Goal: Find specific page/section: Find specific page/section

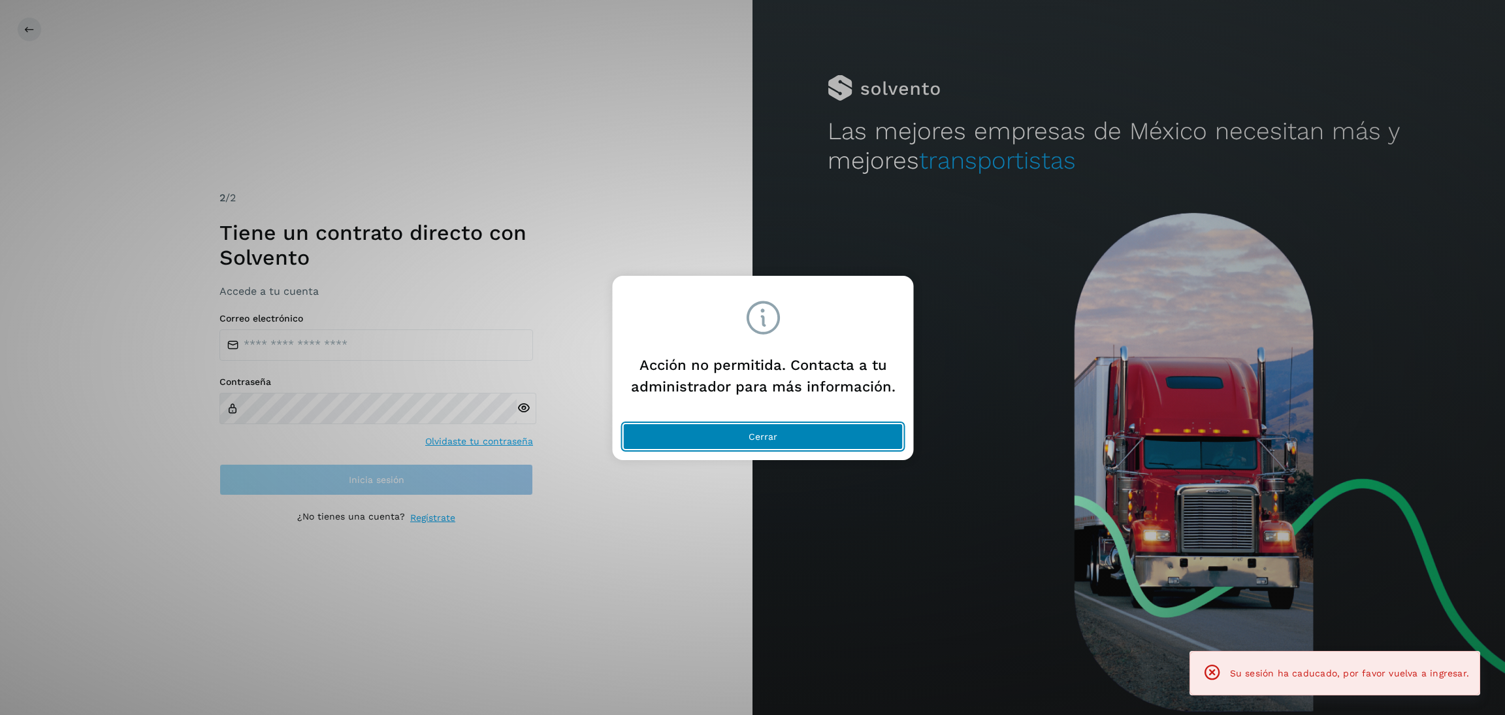
click at [858, 442] on button "Cerrar" at bounding box center [763, 436] width 280 height 26
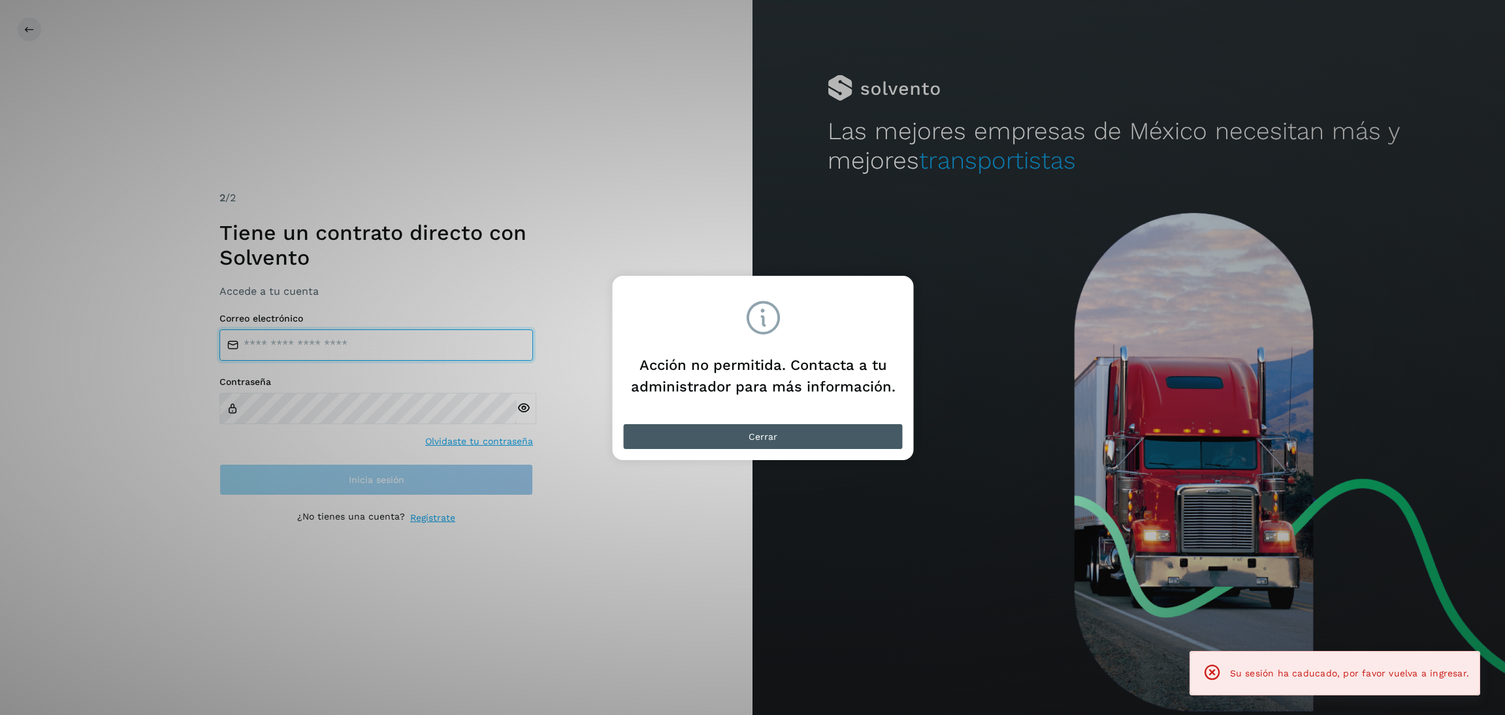
type input "**********"
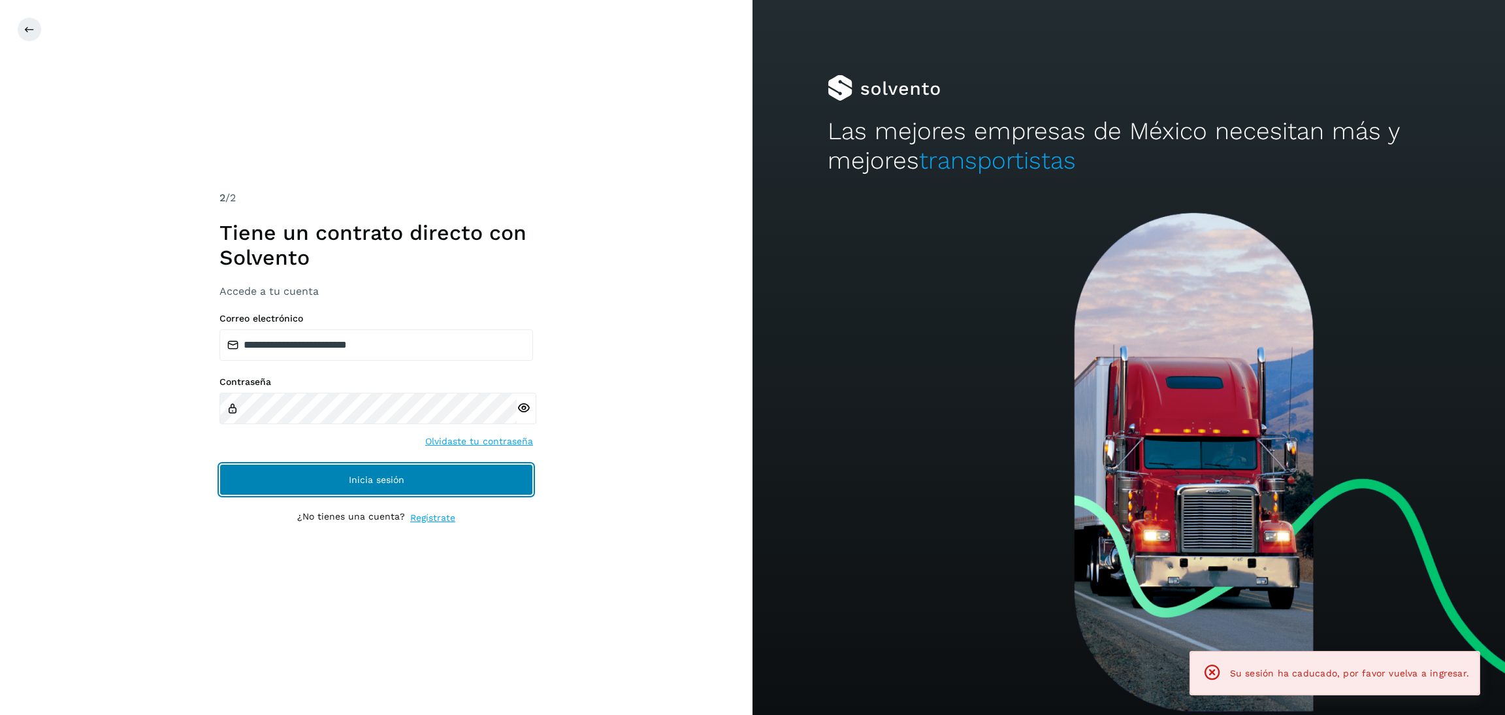
click at [293, 475] on button "Inicia sesión" at bounding box center [377, 479] width 314 height 31
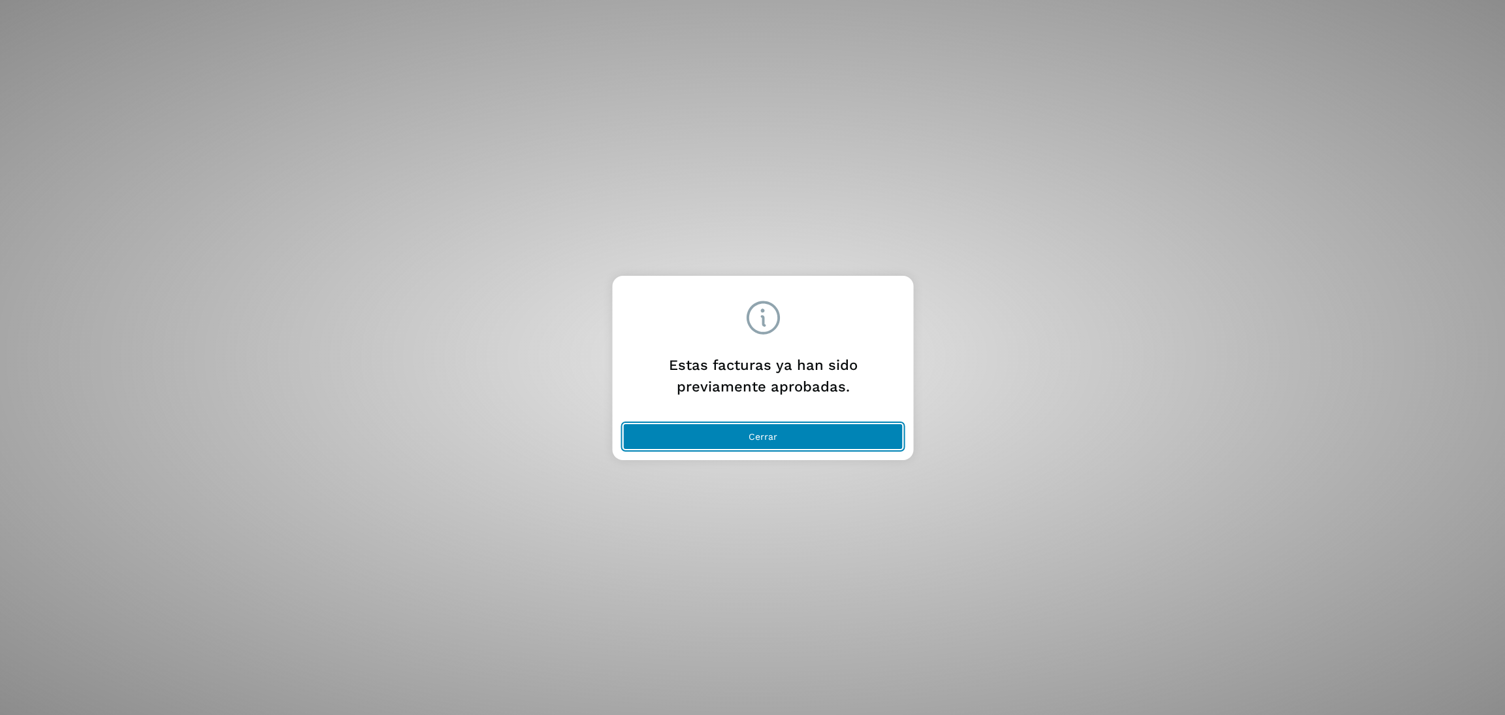
click at [794, 436] on button "Cerrar" at bounding box center [763, 436] width 280 height 26
click at [707, 432] on button "Cerrar" at bounding box center [763, 436] width 280 height 26
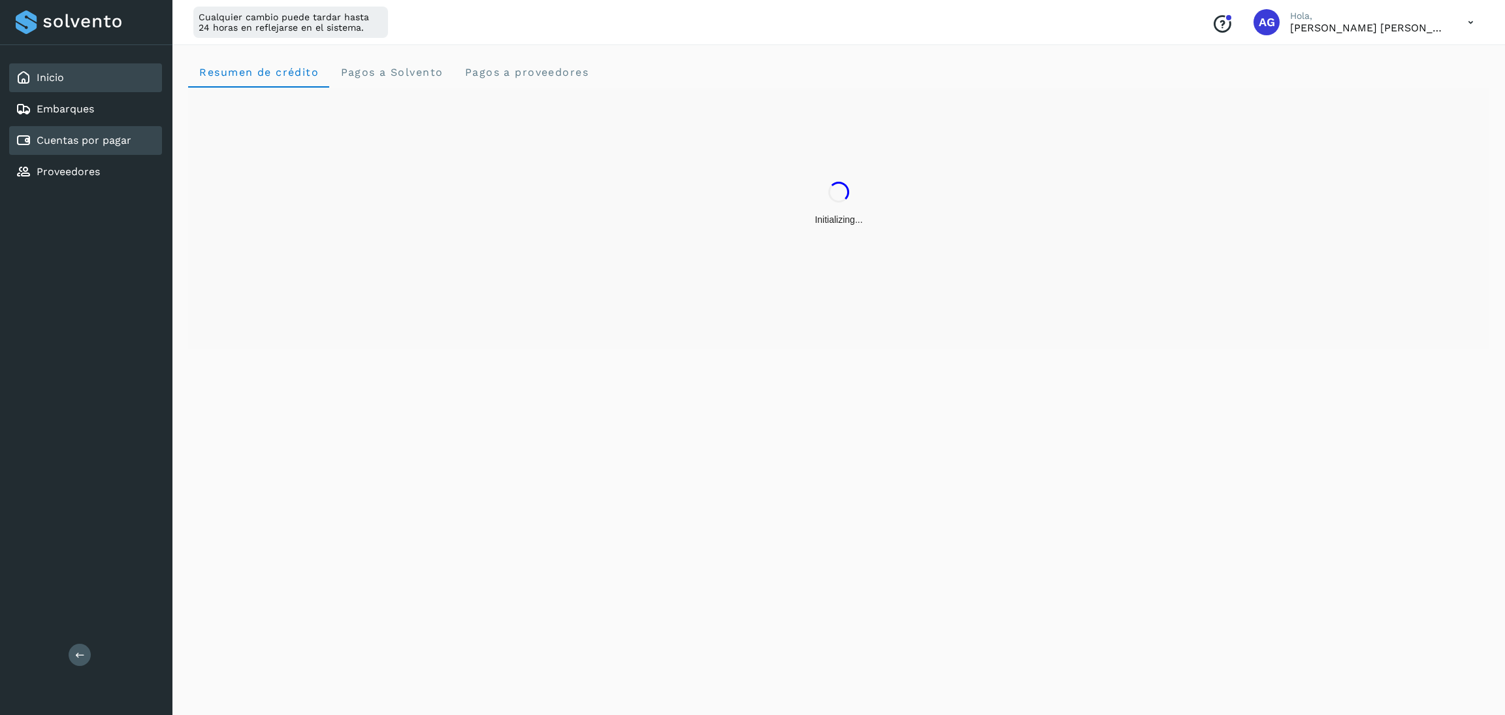
click at [91, 137] on link "Cuentas por pagar" at bounding box center [84, 140] width 95 height 12
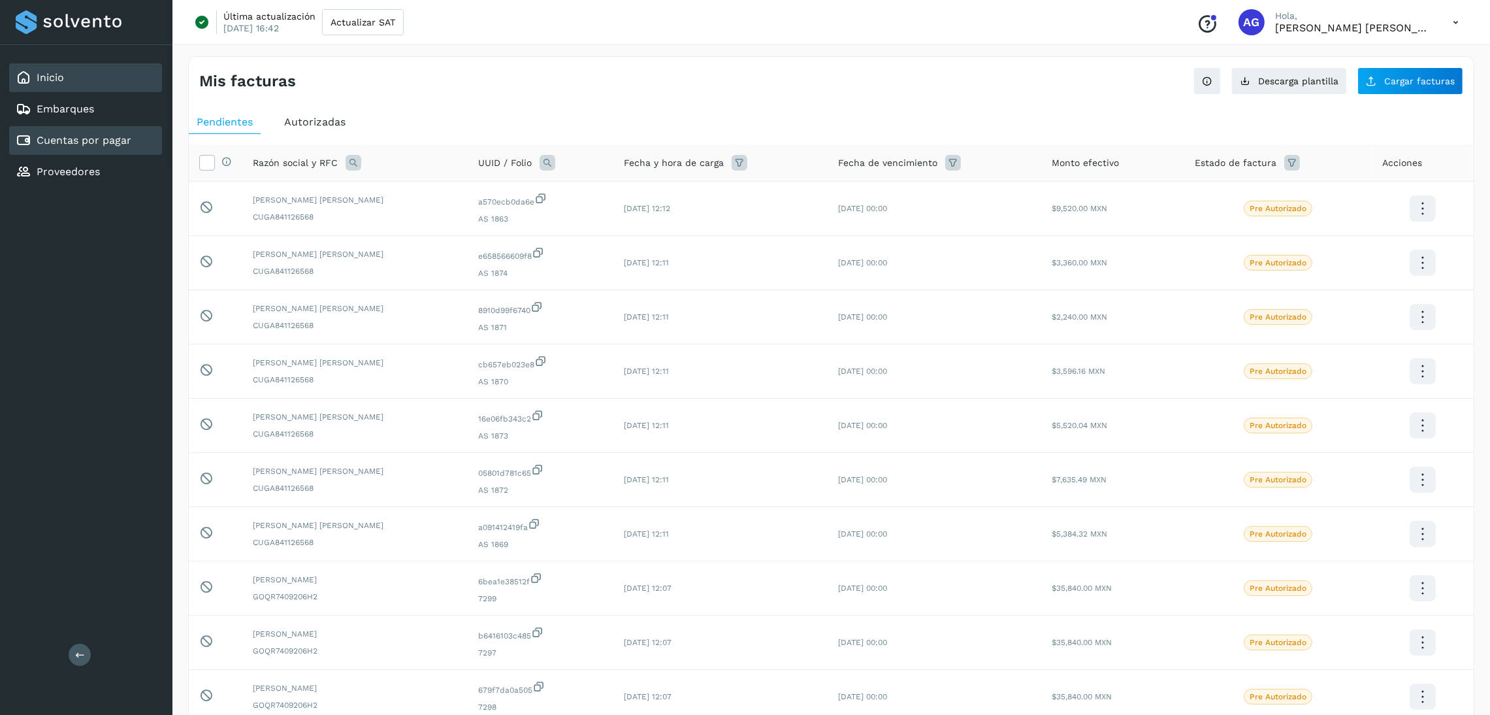
click at [37, 75] on link "Inicio" at bounding box center [50, 77] width 27 height 12
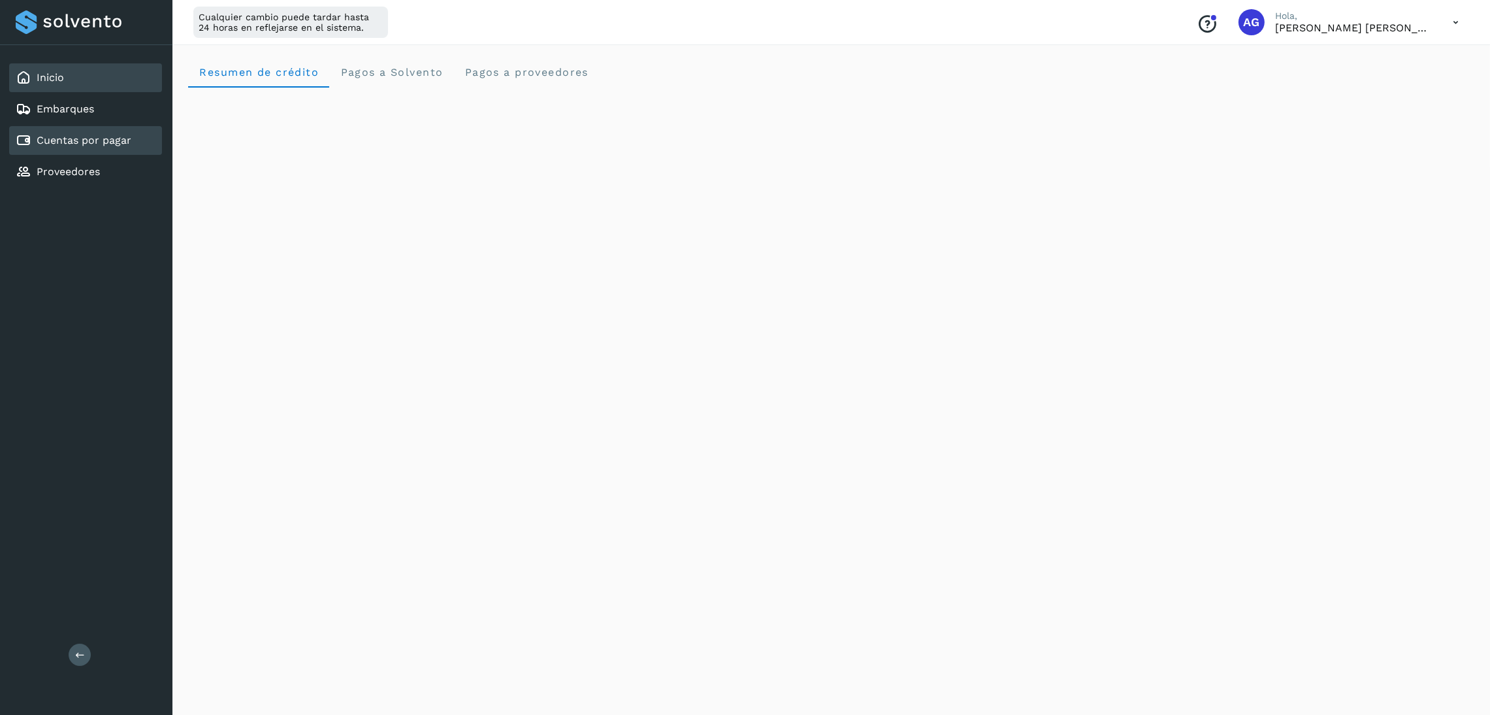
click at [91, 138] on link "Cuentas por pagar" at bounding box center [84, 140] width 95 height 12
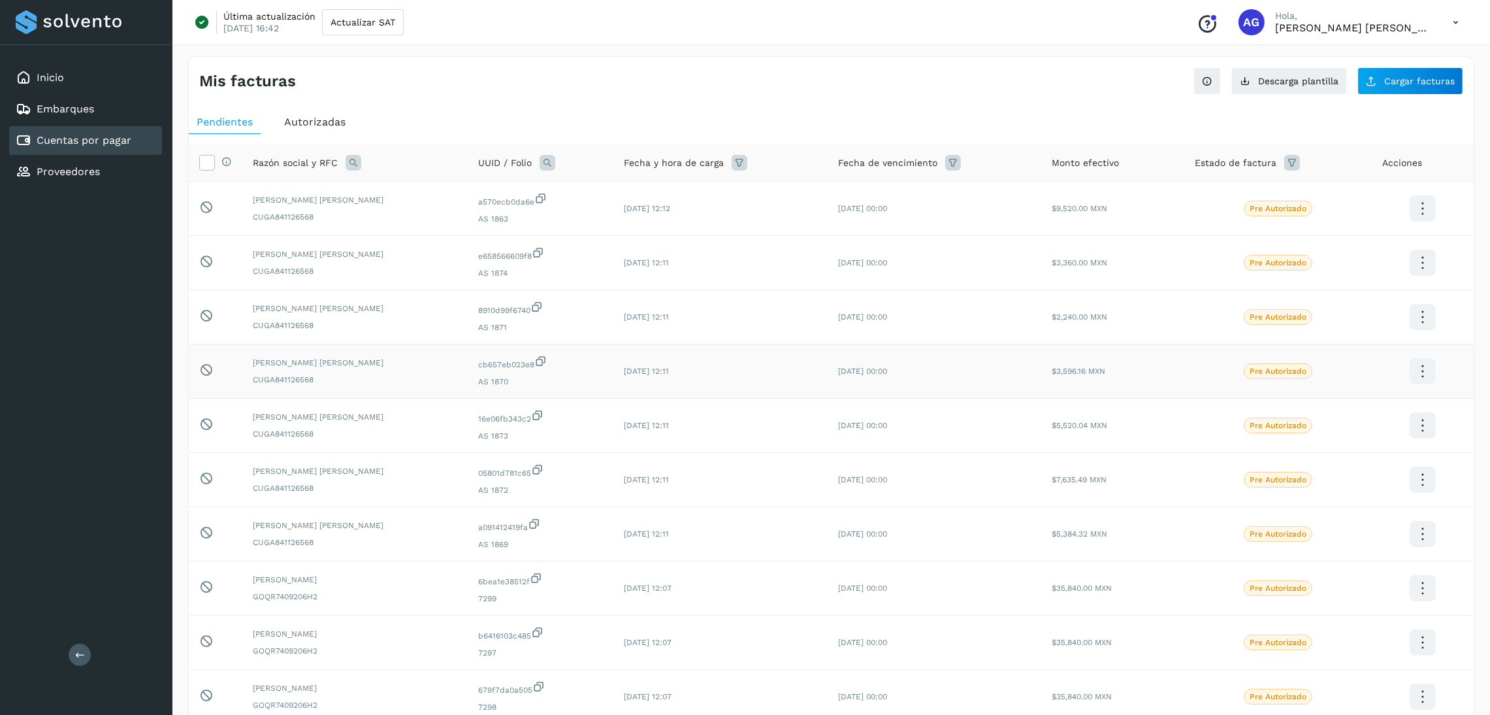
scroll to position [98, 0]
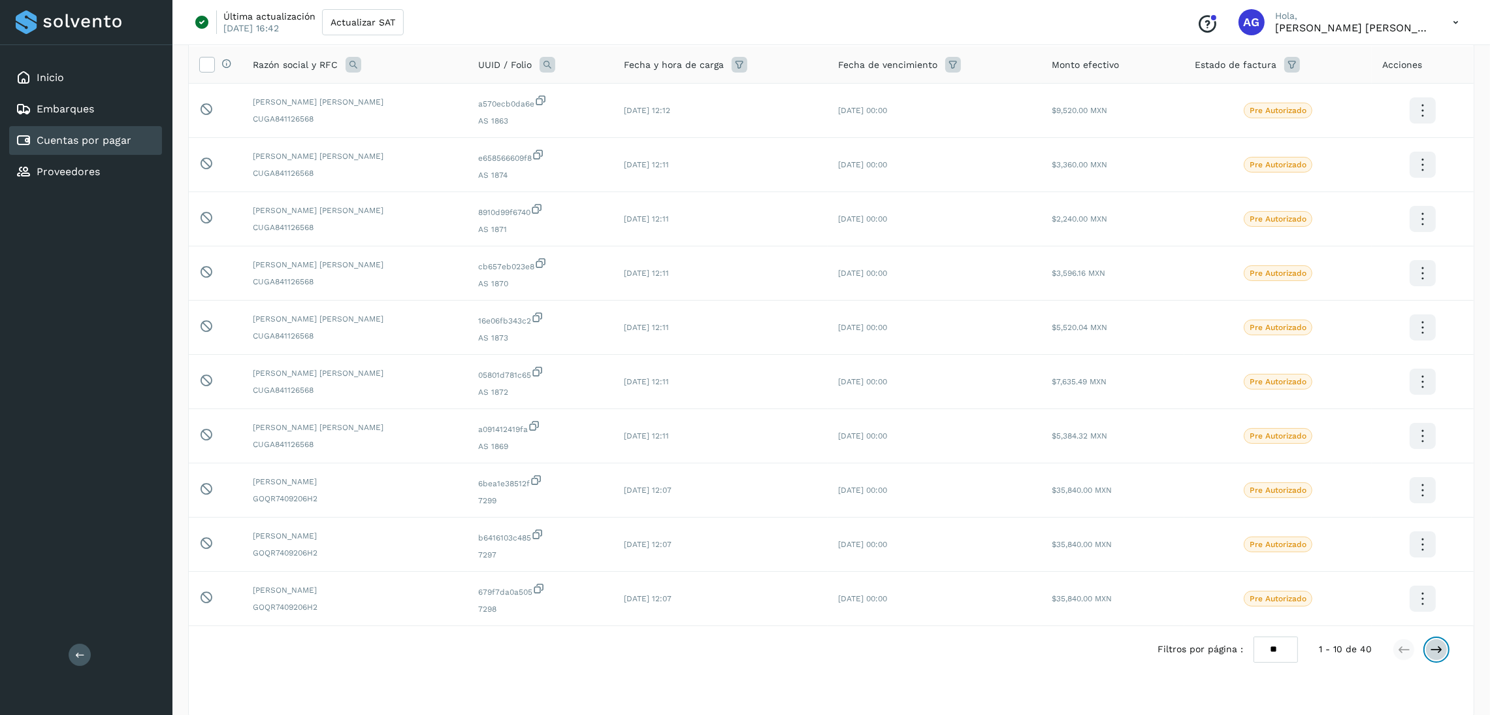
click at [1443, 658] on button at bounding box center [1436, 649] width 22 height 22
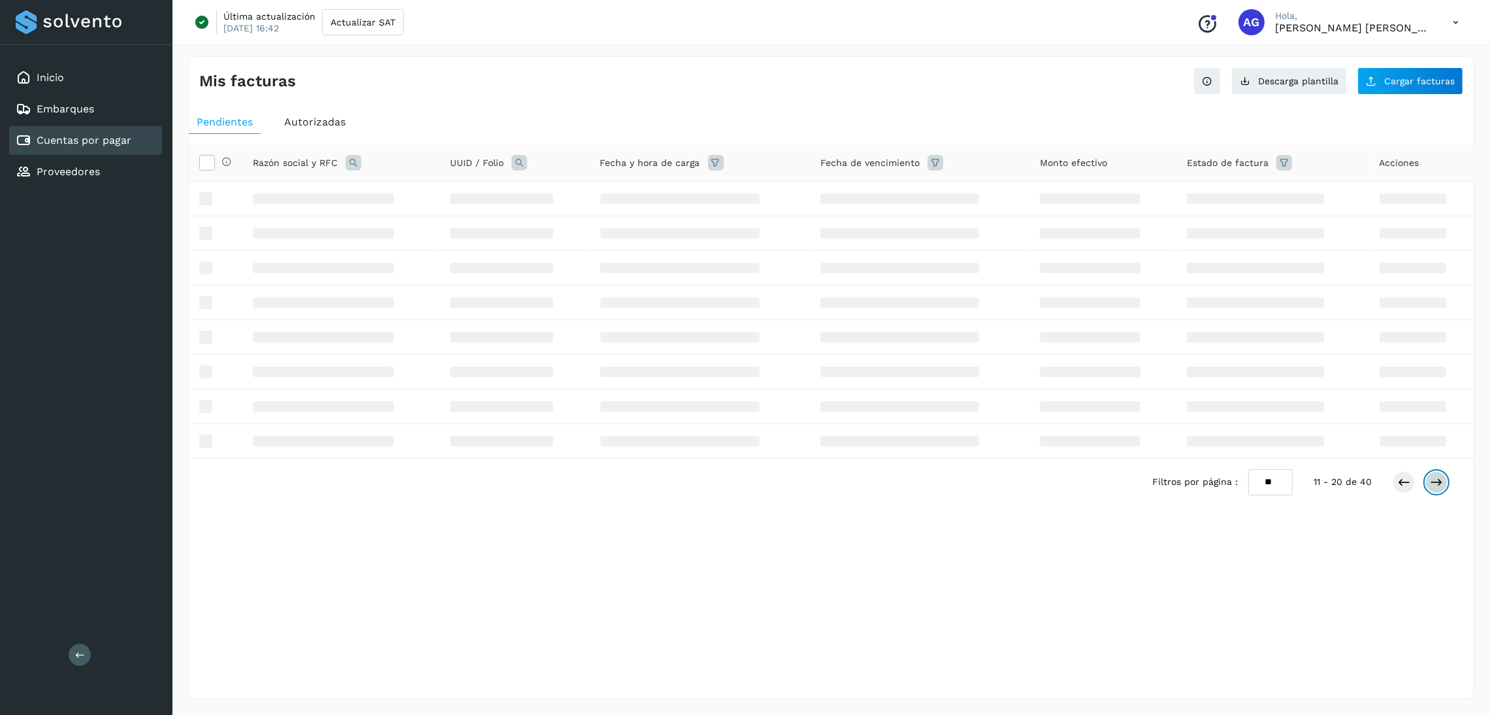
scroll to position [0, 0]
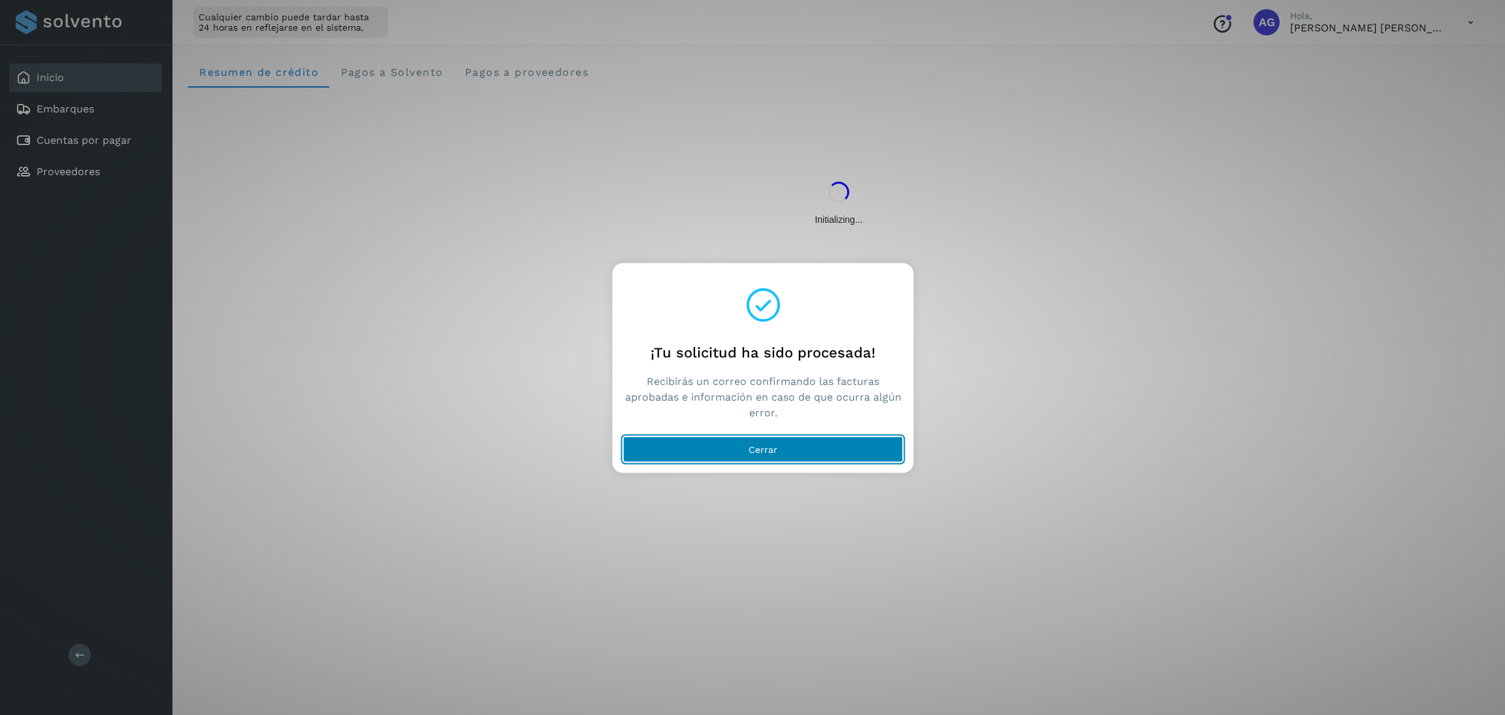
click at [809, 441] on button "Cerrar" at bounding box center [763, 449] width 280 height 26
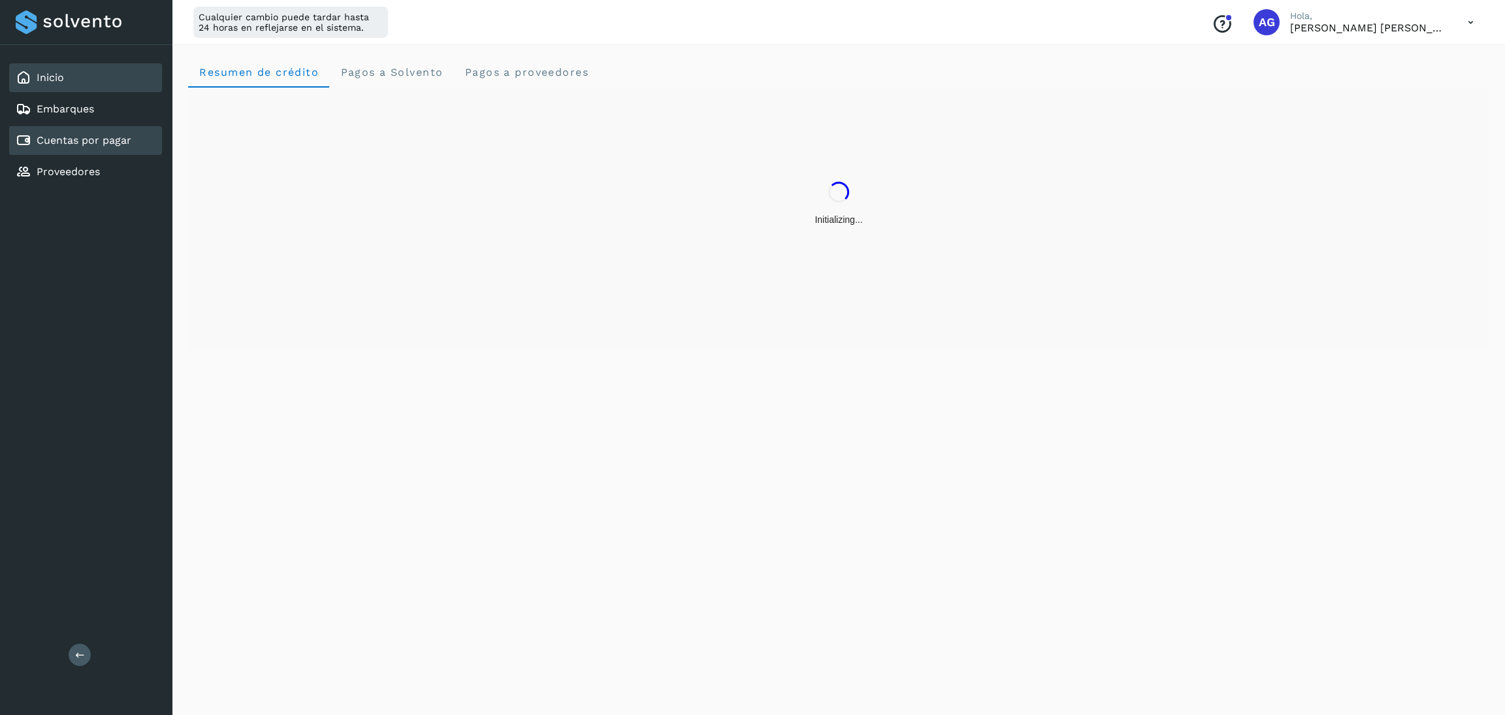
click at [81, 135] on link "Cuentas por pagar" at bounding box center [84, 140] width 95 height 12
